Goal: Task Accomplishment & Management: Manage account settings

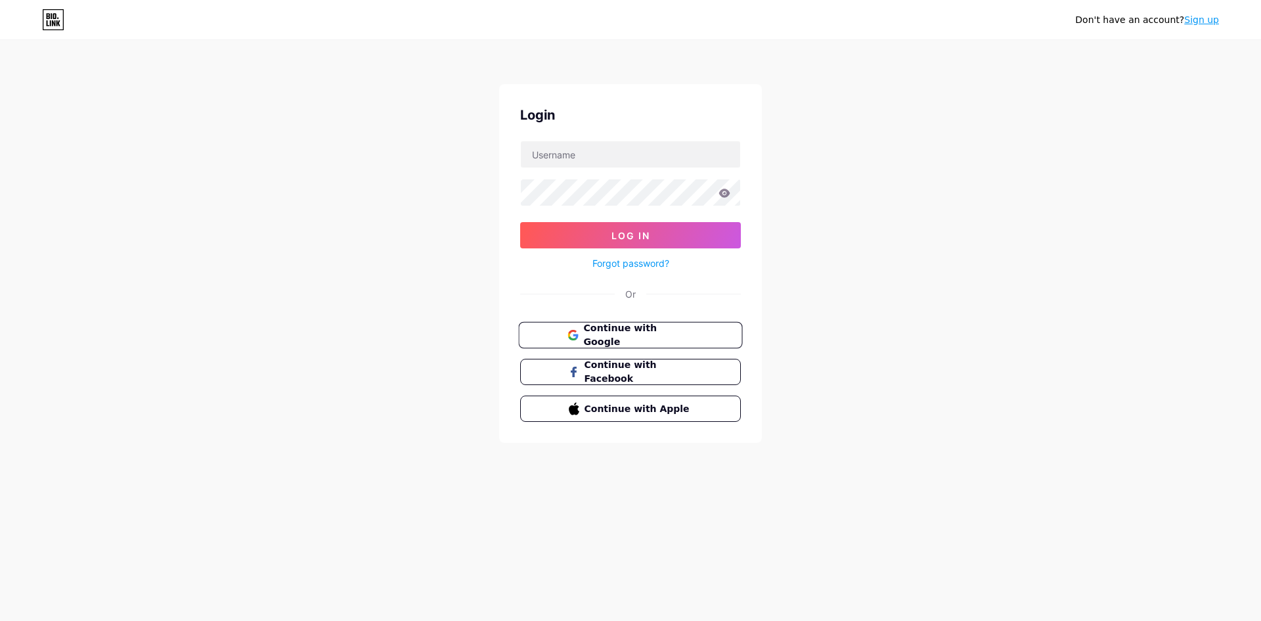
click at [679, 329] on span "Continue with Google" at bounding box center [638, 335] width 110 height 28
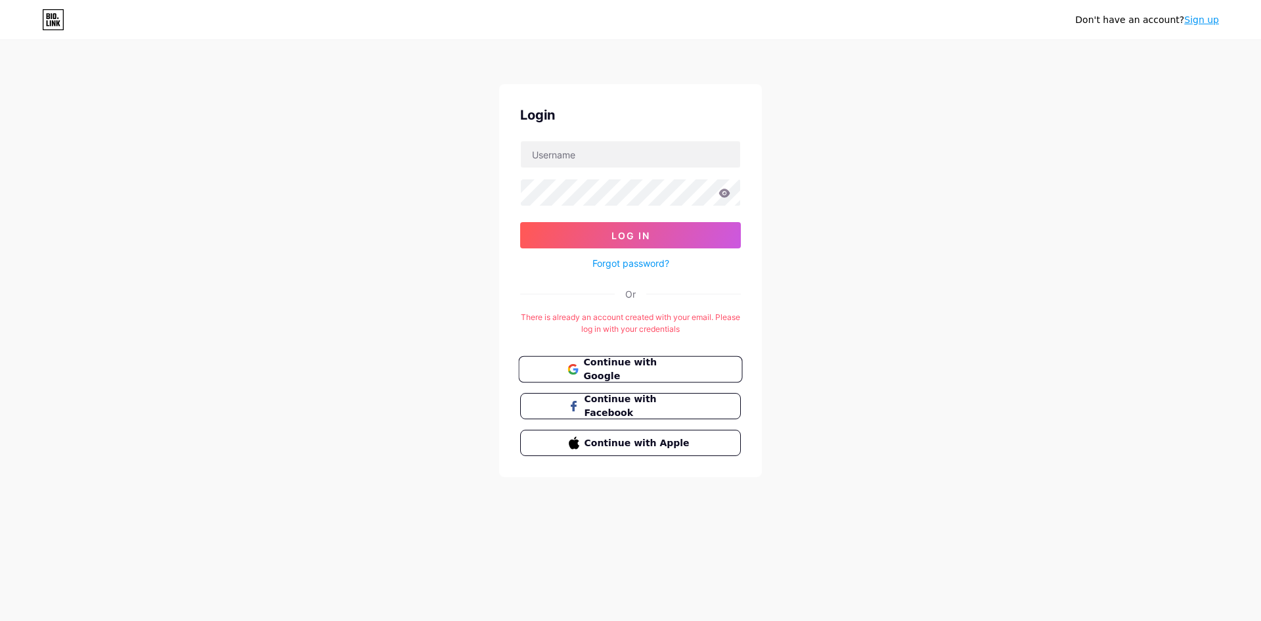
click at [644, 366] on span "Continue with Google" at bounding box center [638, 369] width 110 height 28
